Goal: Check status: Check status

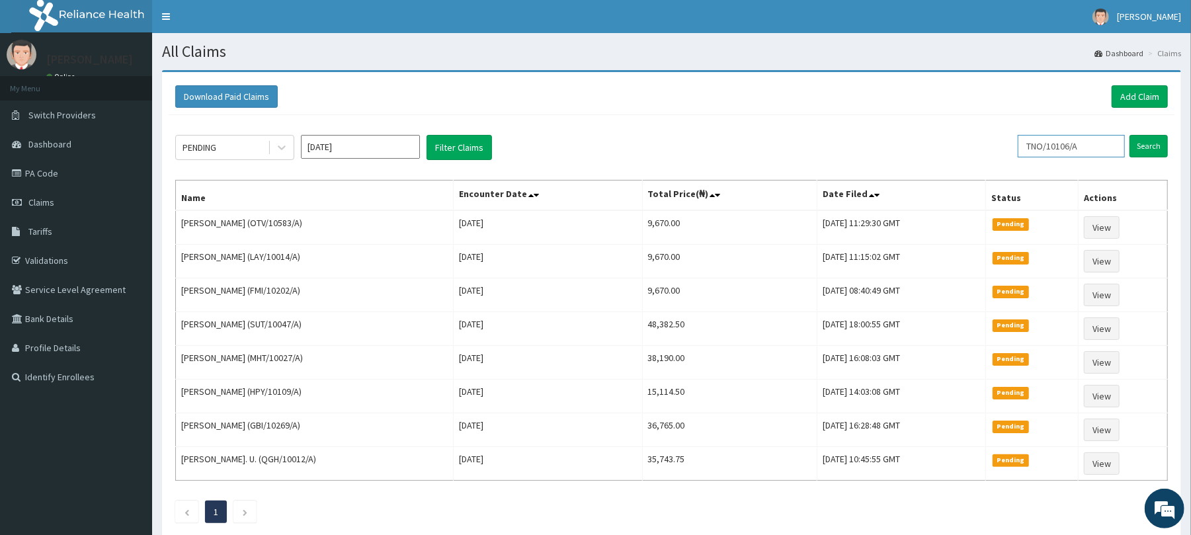
click at [1093, 154] on input "TNO/10106/A" at bounding box center [1071, 146] width 107 height 22
paste input "TKM/10037/A"
paste input "text"
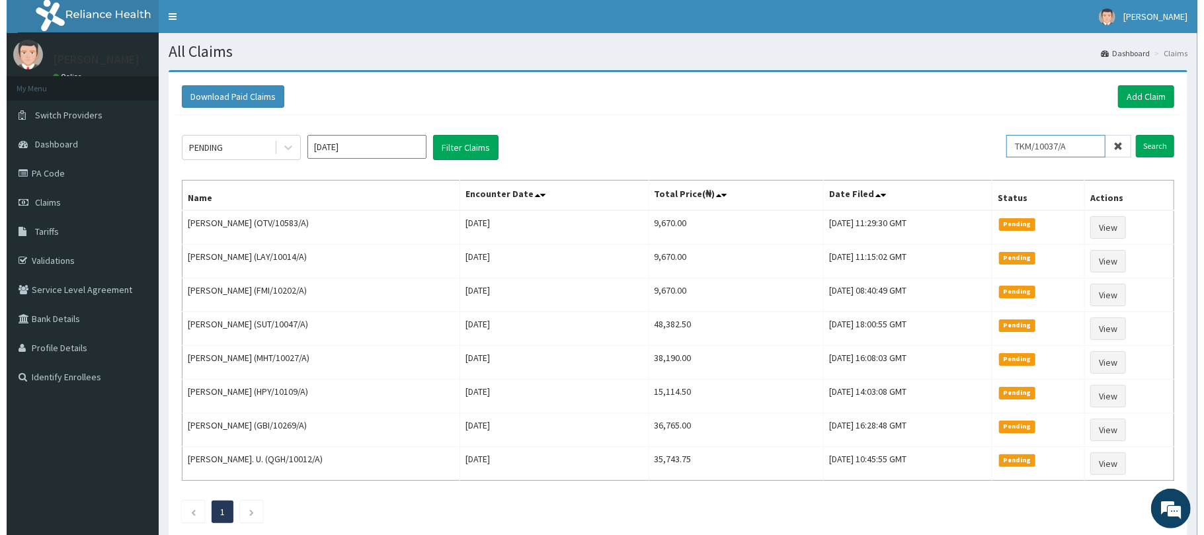
scroll to position [0, 0]
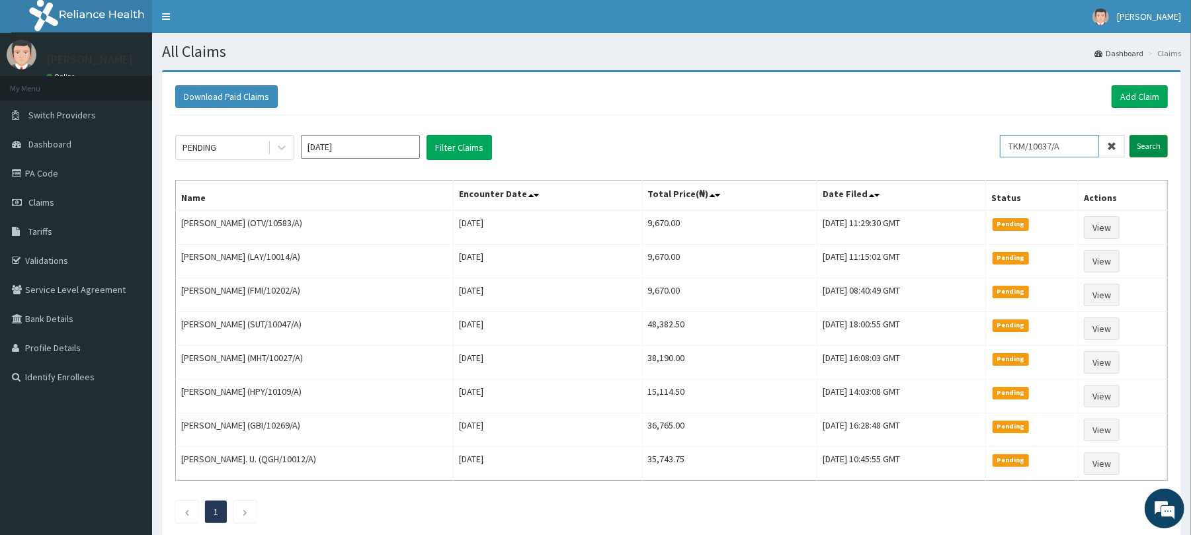
type input "TKM/10037/A"
click at [1151, 141] on input "Search" at bounding box center [1149, 146] width 38 height 22
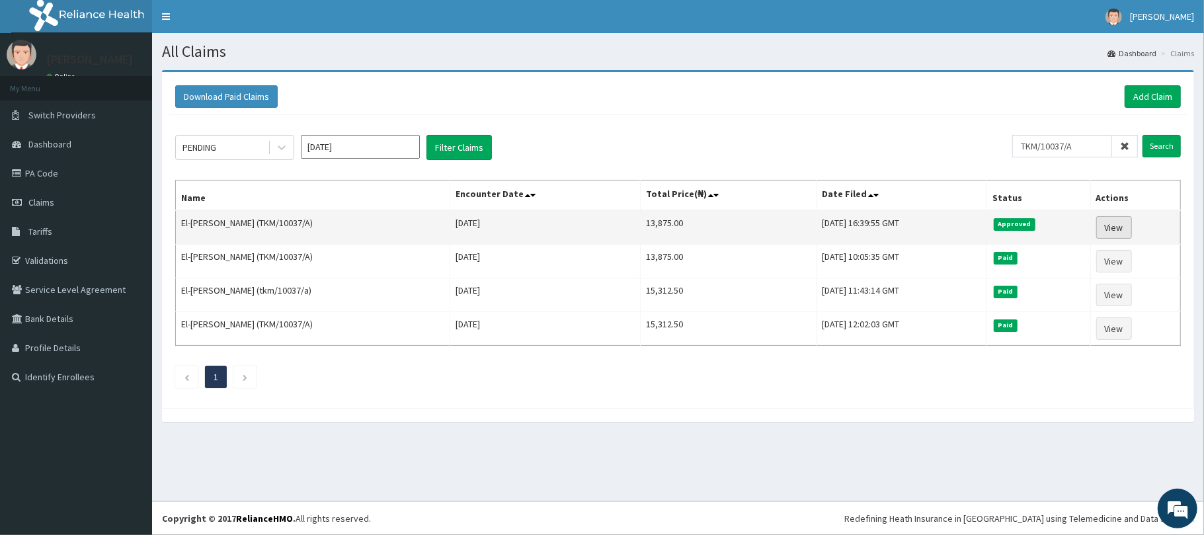
click at [1122, 233] on link "View" at bounding box center [1114, 227] width 36 height 22
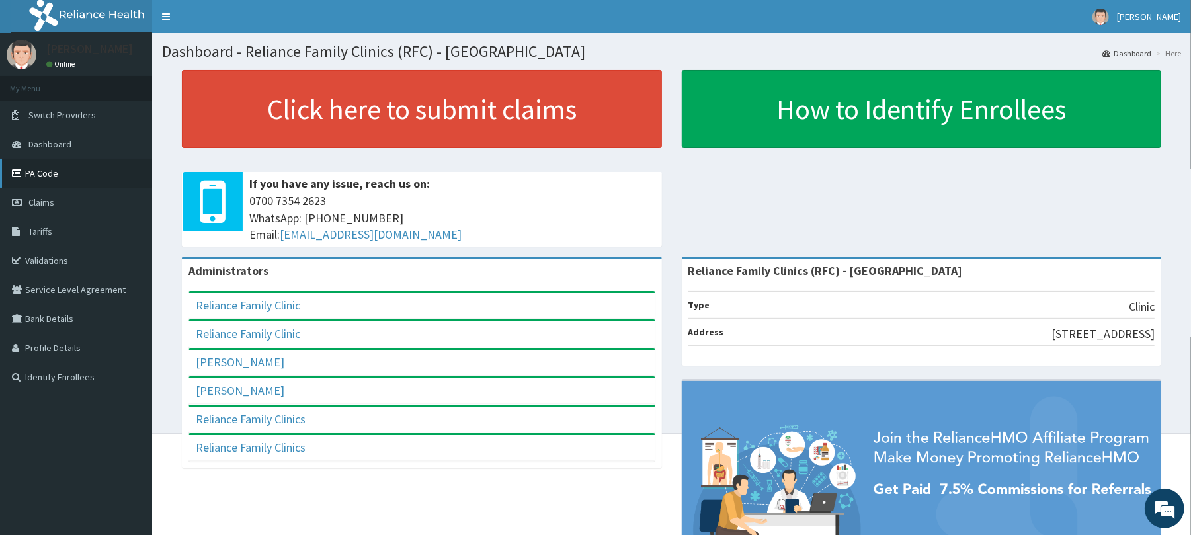
click at [70, 167] on link "PA Code" at bounding box center [76, 173] width 152 height 29
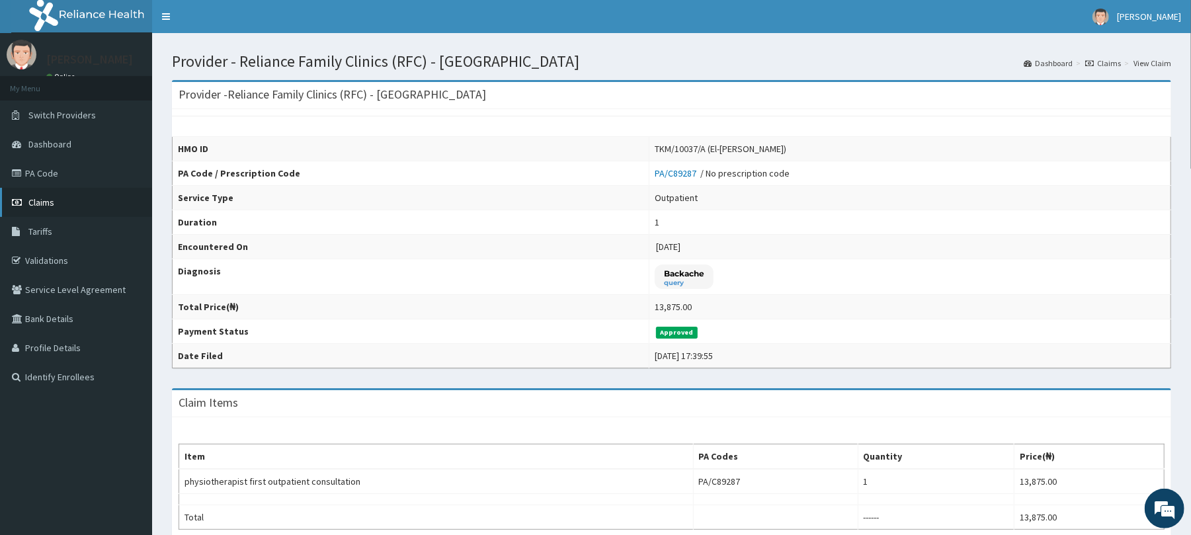
click at [42, 196] on link "Claims" at bounding box center [76, 202] width 152 height 29
